Goal: Transaction & Acquisition: Purchase product/service

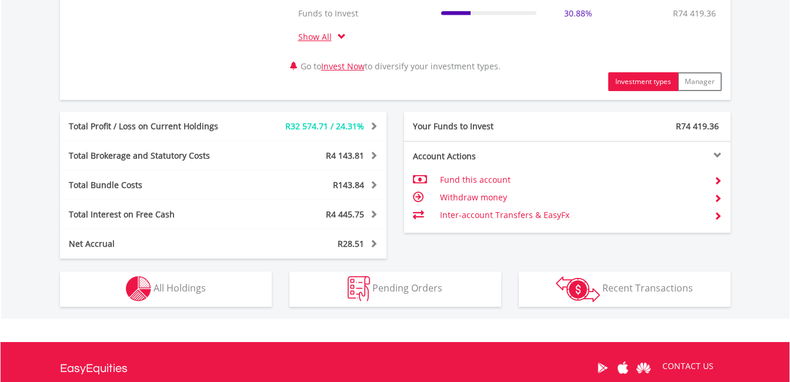
scroll to position [647, 0]
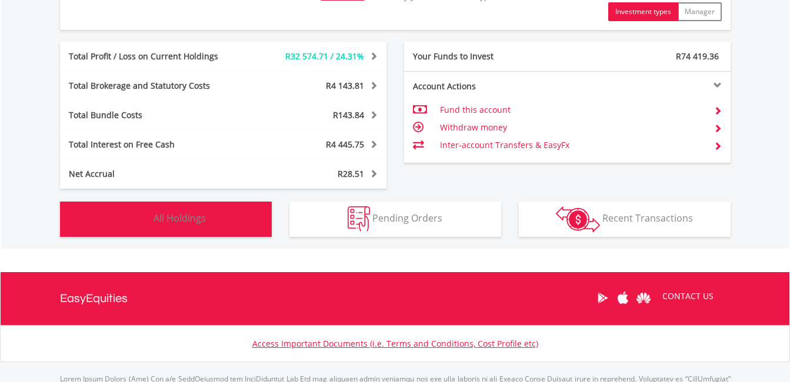
click at [185, 218] on span "All Holdings" at bounding box center [179, 218] width 52 height 13
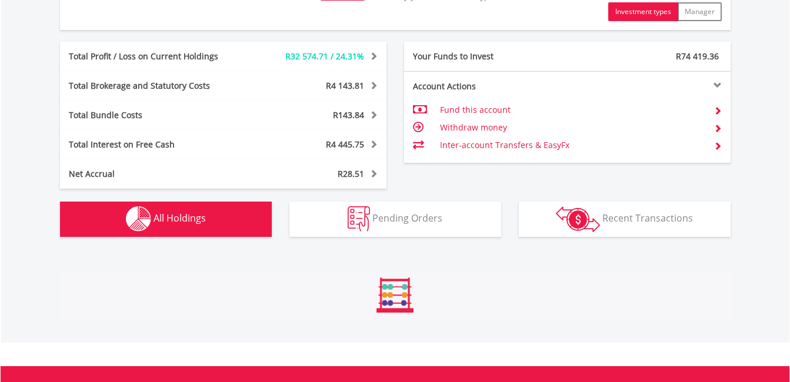
click at [185, 218] on span "All Holdings" at bounding box center [179, 218] width 52 height 13
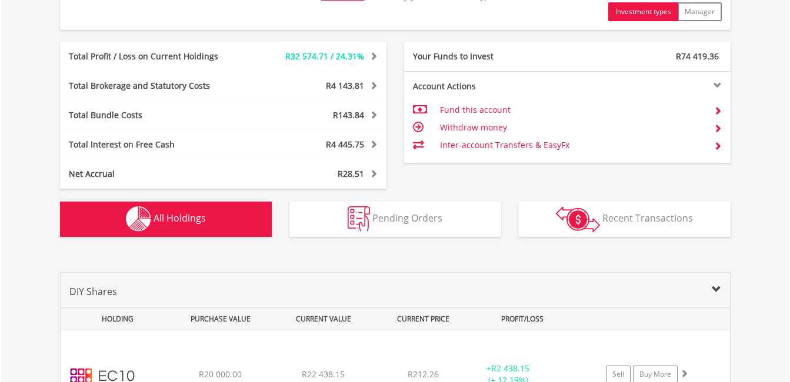
scroll to position [919, 0]
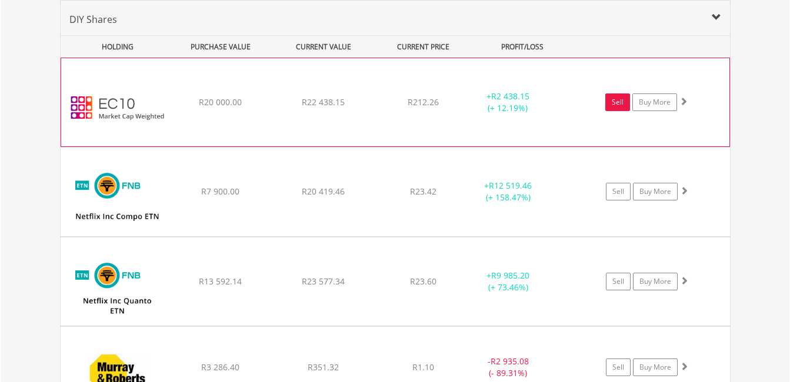
click at [617, 103] on link "Sell" at bounding box center [617, 102] width 25 height 18
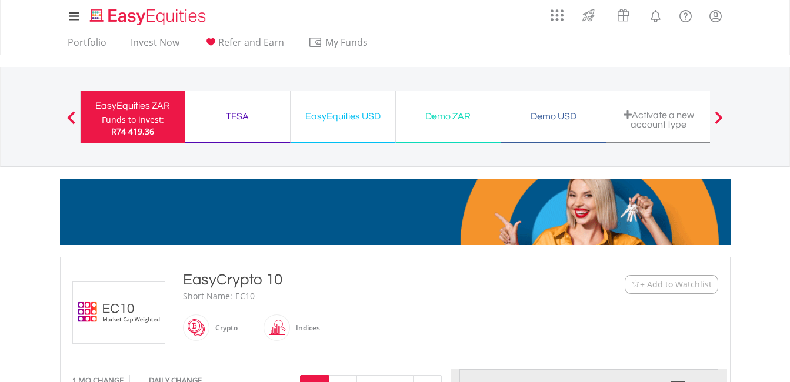
type input "********"
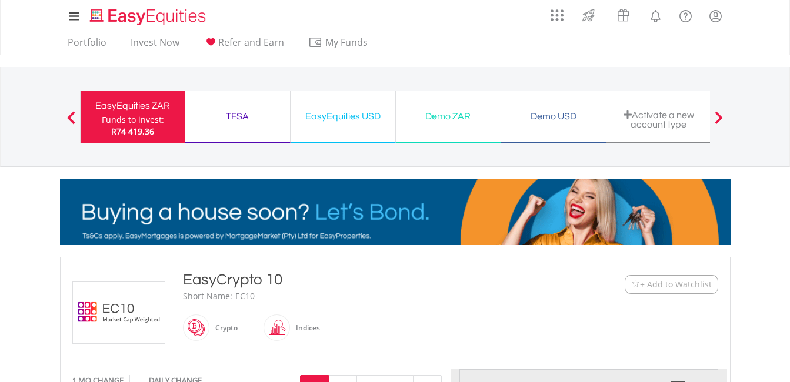
type input "******"
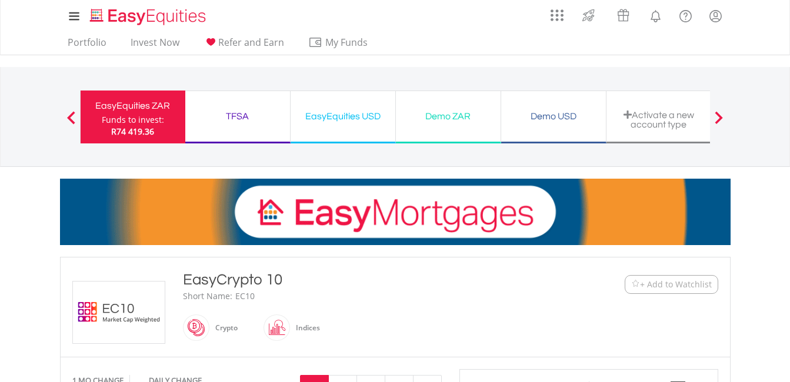
click at [227, 117] on div "TFSA" at bounding box center [237, 116] width 91 height 16
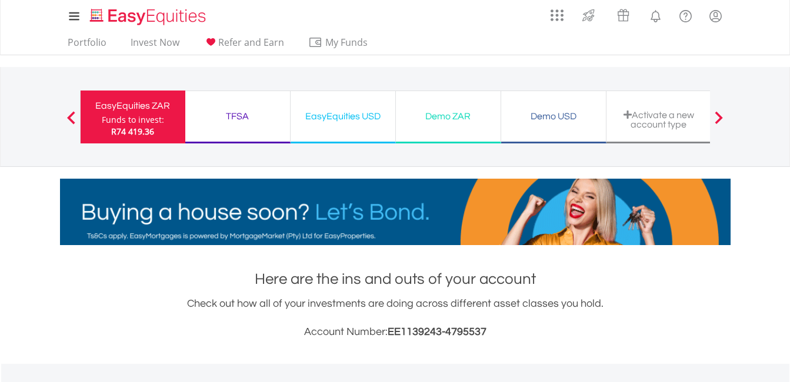
scroll to position [113, 223]
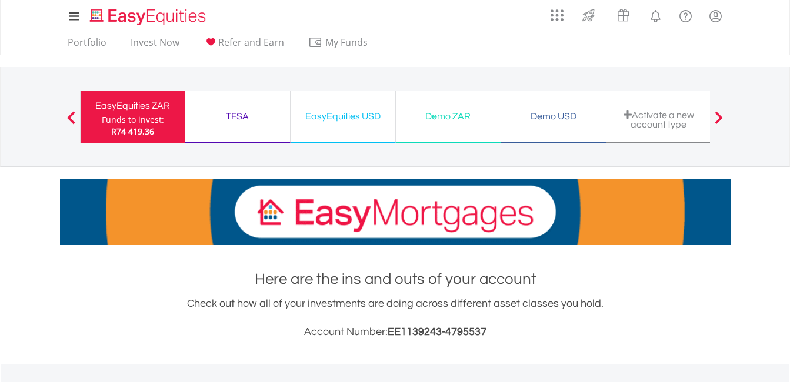
click at [240, 114] on div "TFSA" at bounding box center [237, 116] width 91 height 16
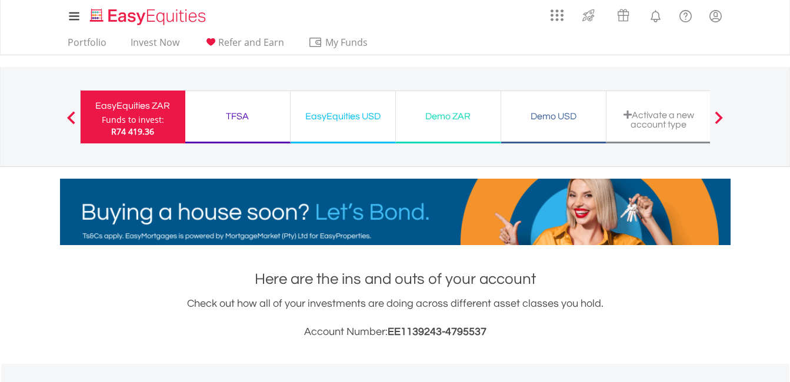
click at [240, 114] on div "TFSA" at bounding box center [237, 116] width 91 height 16
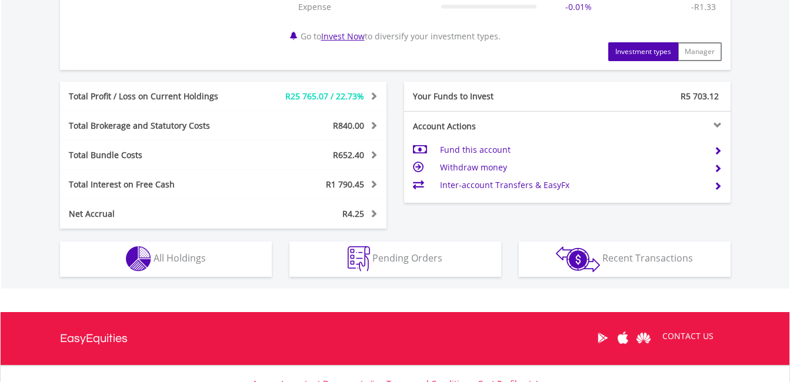
scroll to position [588, 0]
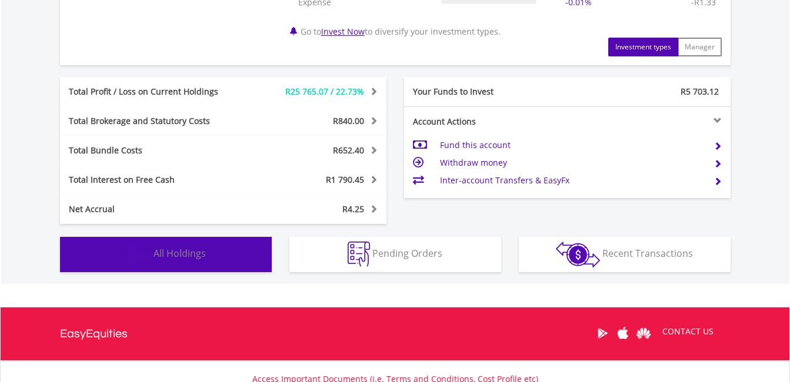
click at [162, 250] on span "All Holdings" at bounding box center [179, 253] width 52 height 13
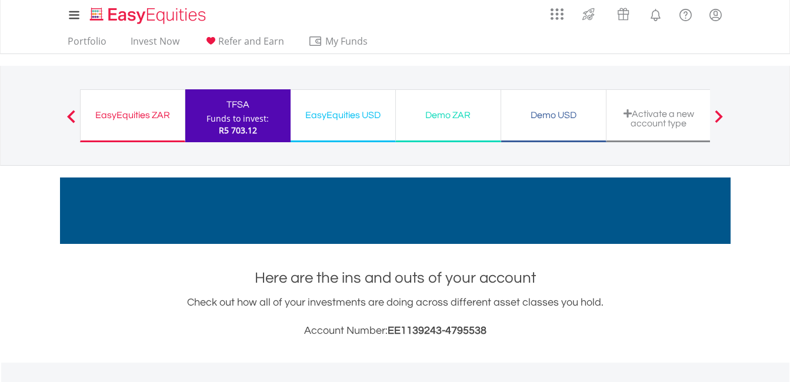
scroll to position [0, 0]
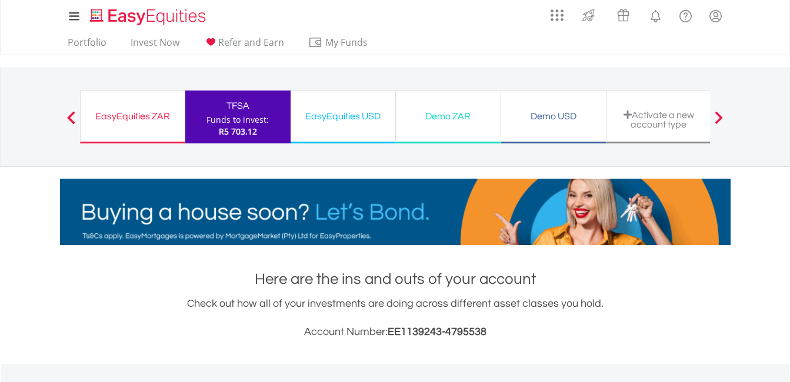
click at [146, 116] on div "EasyEquities ZAR" at bounding box center [133, 116] width 90 height 16
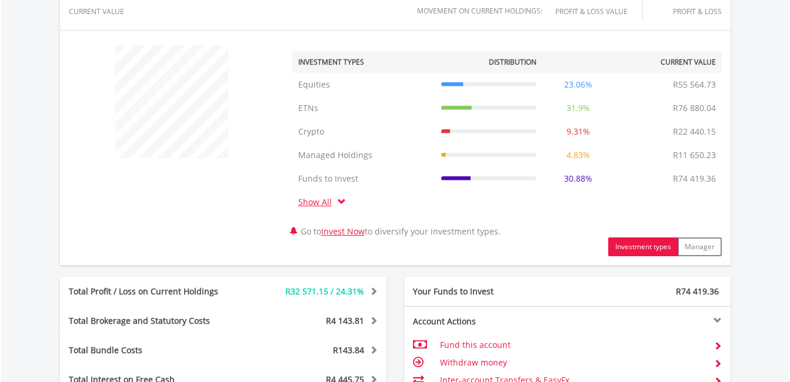
scroll to position [647, 0]
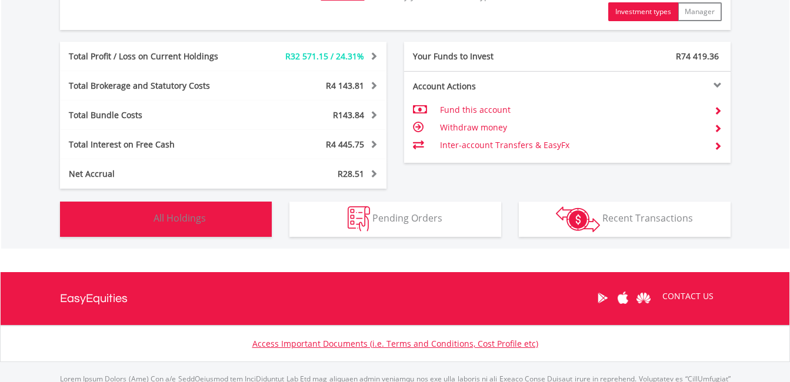
click at [194, 218] on span "All Holdings" at bounding box center [179, 218] width 52 height 13
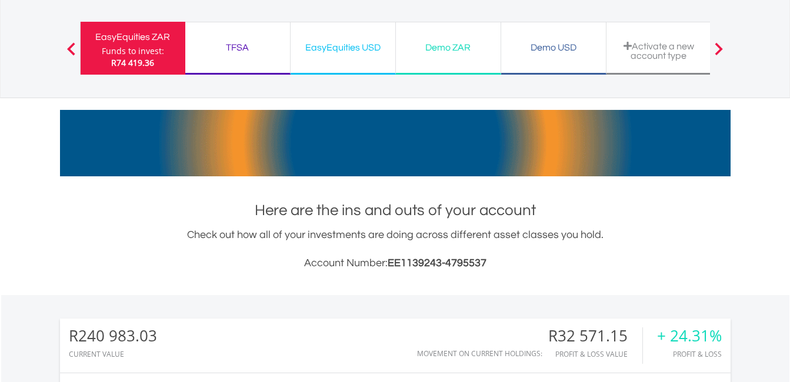
scroll to position [0, 0]
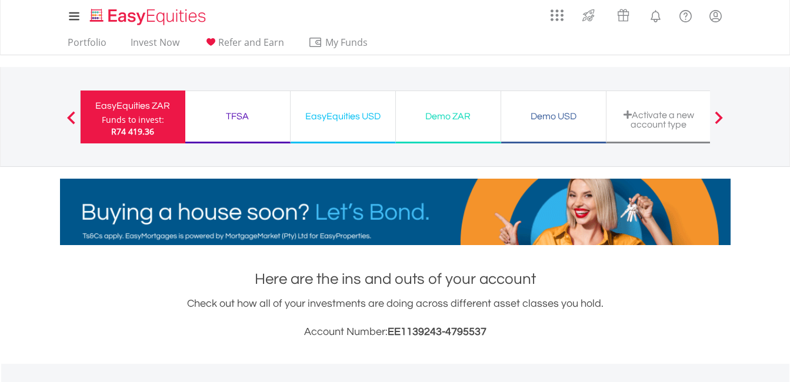
click at [245, 119] on div "TFSA" at bounding box center [237, 116] width 91 height 16
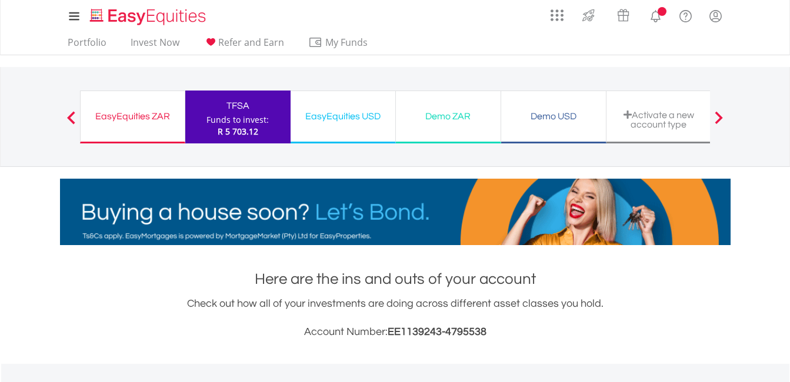
scroll to position [113, 223]
